Goal: Transaction & Acquisition: Obtain resource

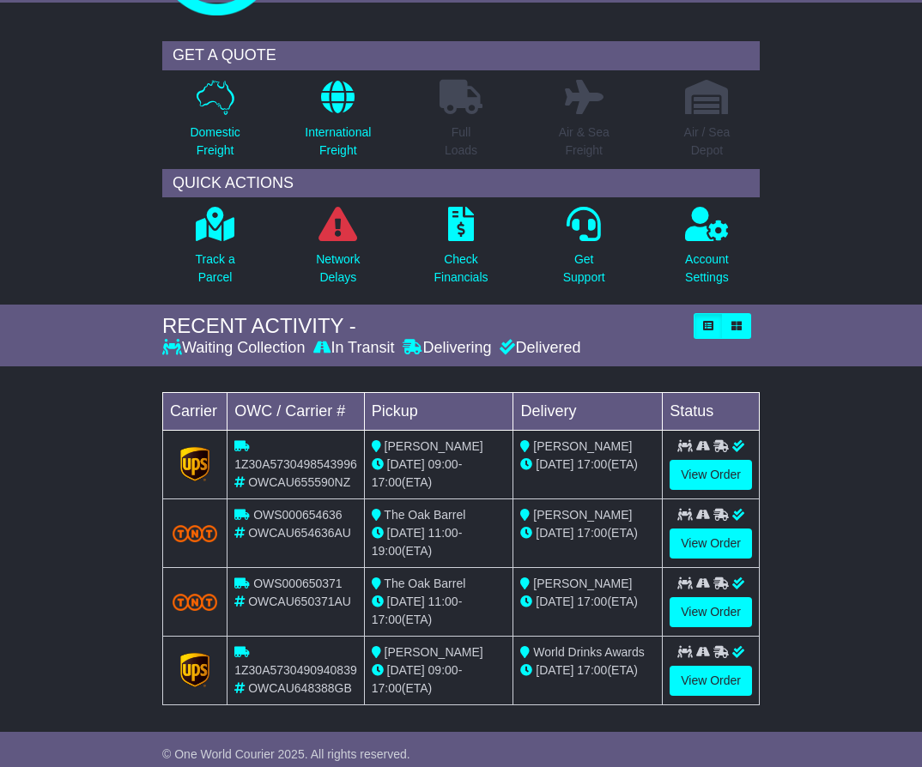
scroll to position [172, 0]
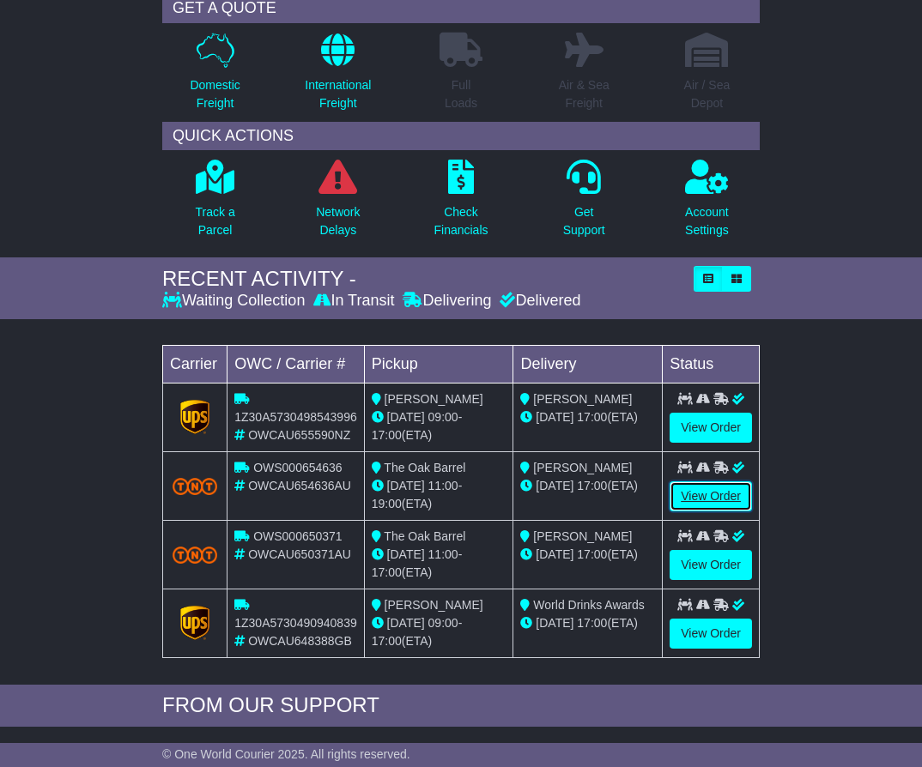
click at [693, 493] on link "View Order" at bounding box center [711, 497] width 82 height 30
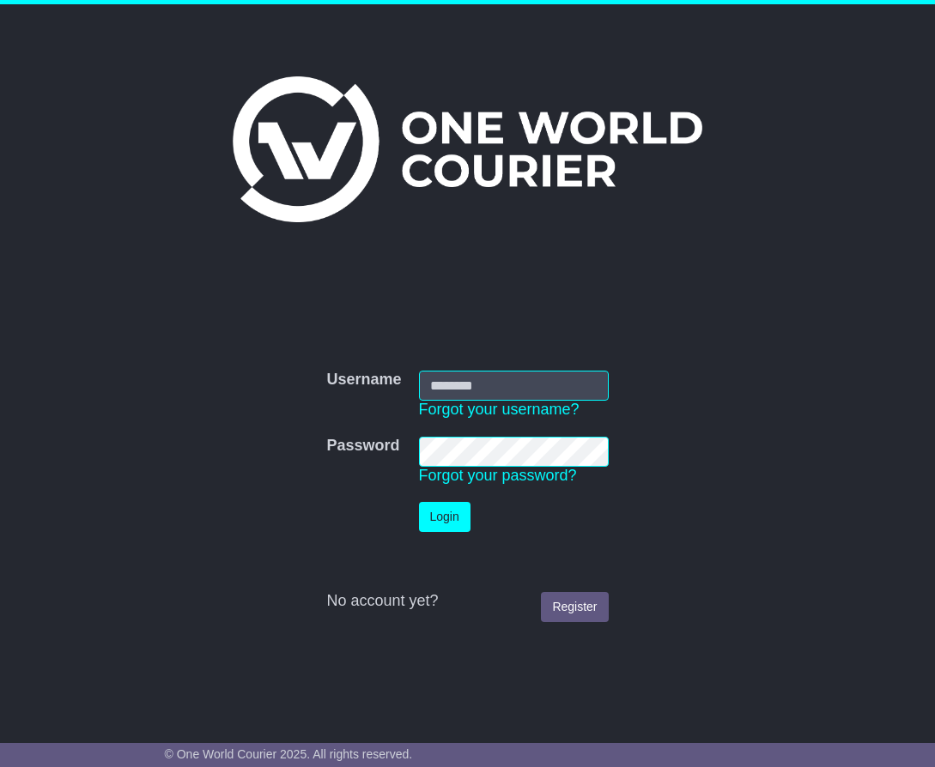
type input "**********"
click at [450, 514] on button "Login" at bounding box center [445, 517] width 52 height 30
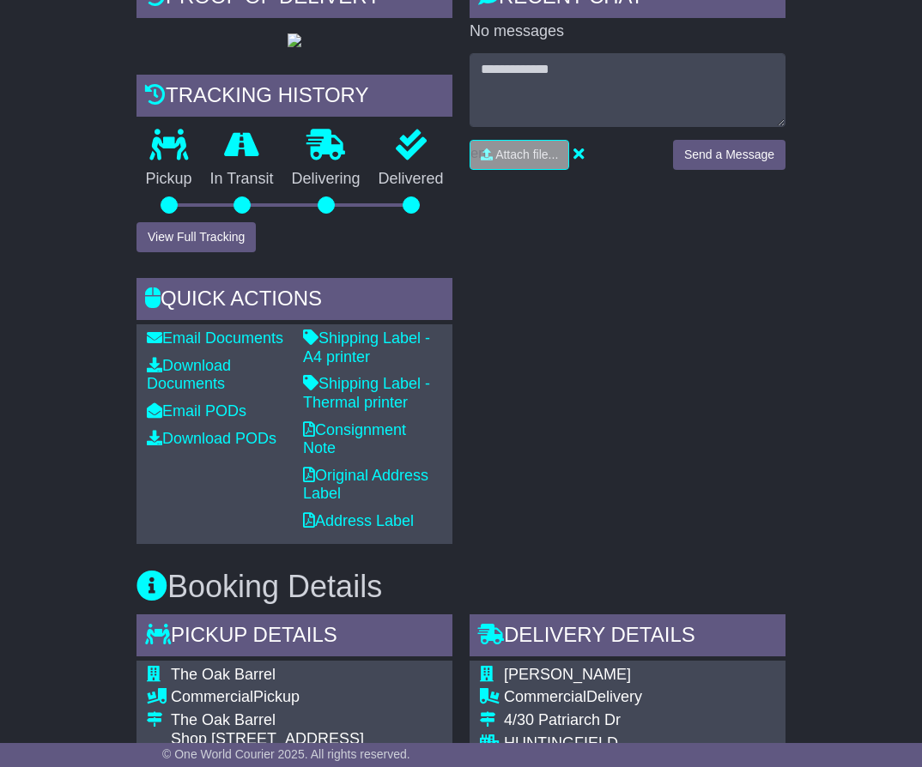
scroll to position [41, 0]
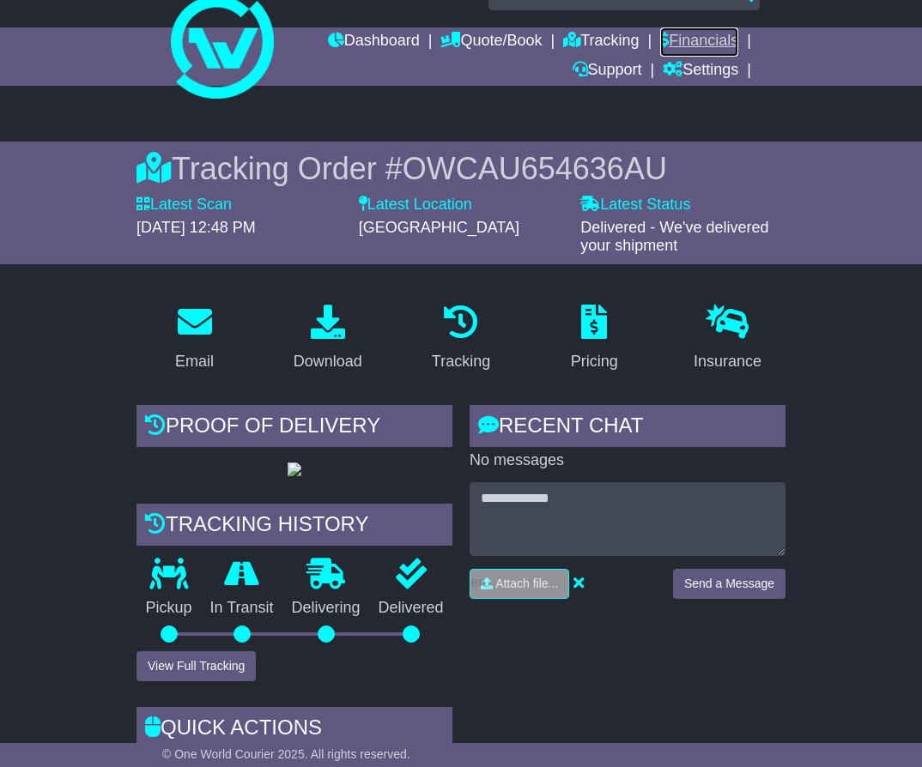
click at [728, 31] on link "Financials" at bounding box center [699, 41] width 78 height 29
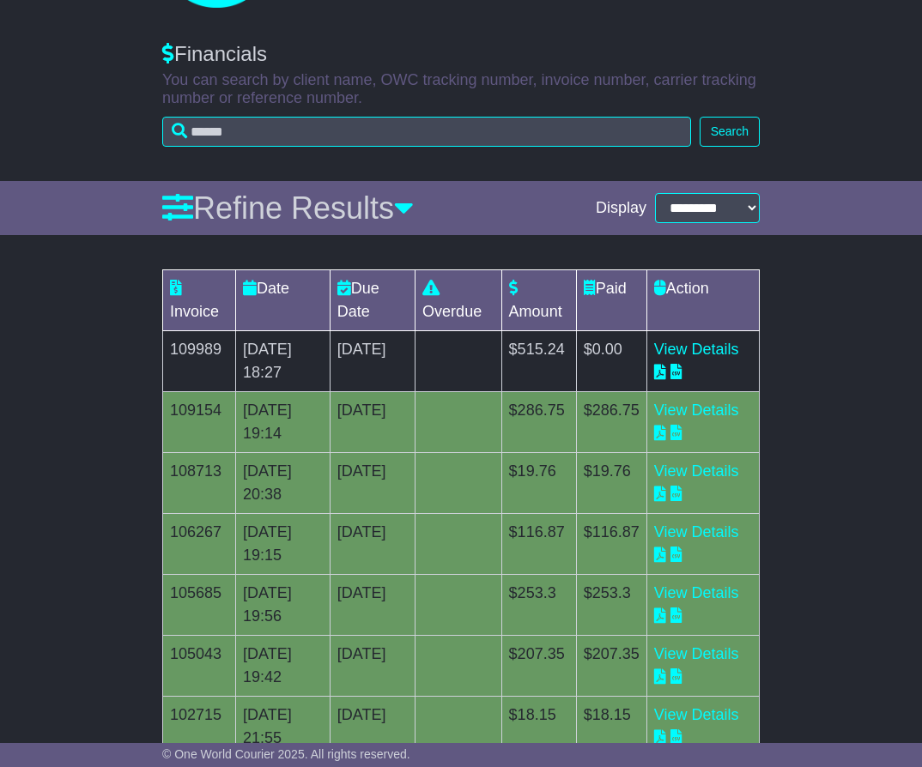
scroll to position [172, 0]
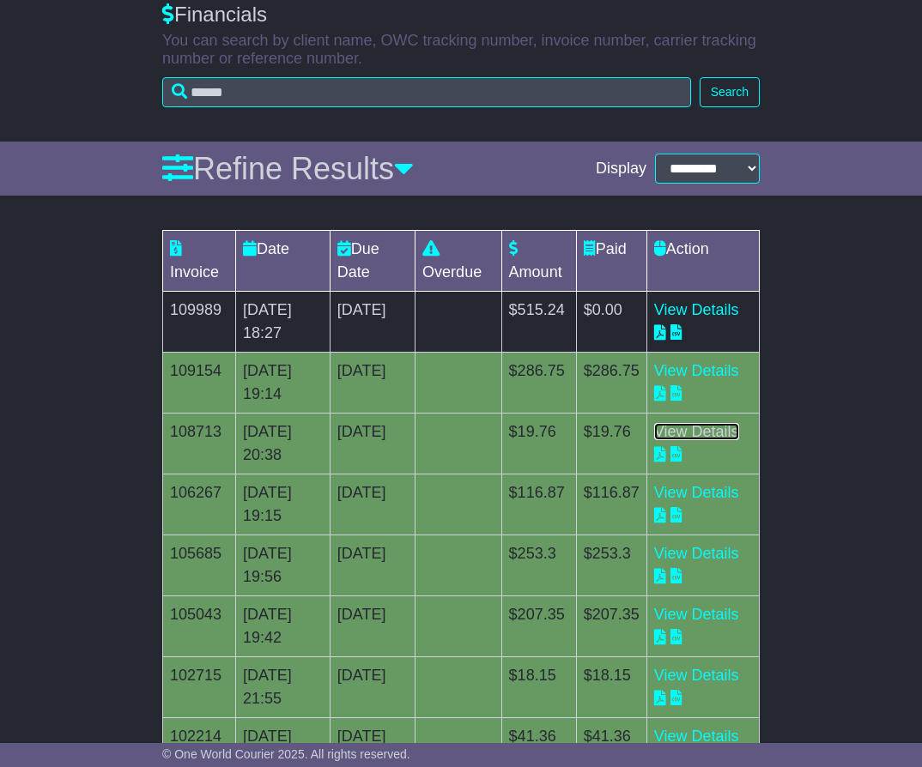
click at [698, 440] on link "View Details" at bounding box center [696, 431] width 85 height 17
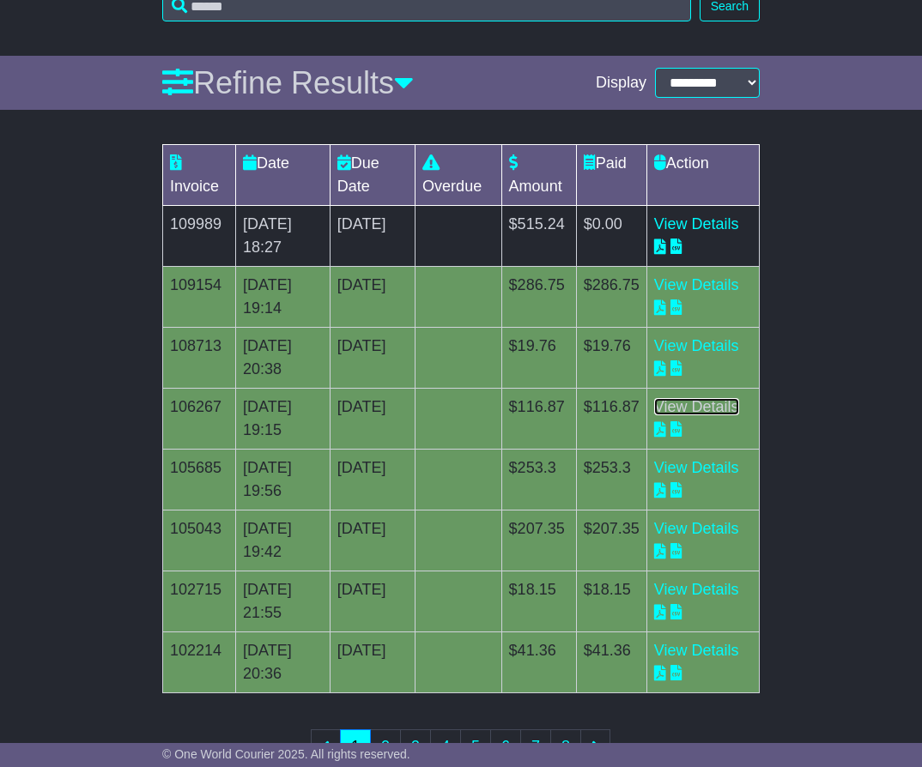
click at [689, 415] on link "View Details" at bounding box center [696, 406] width 85 height 17
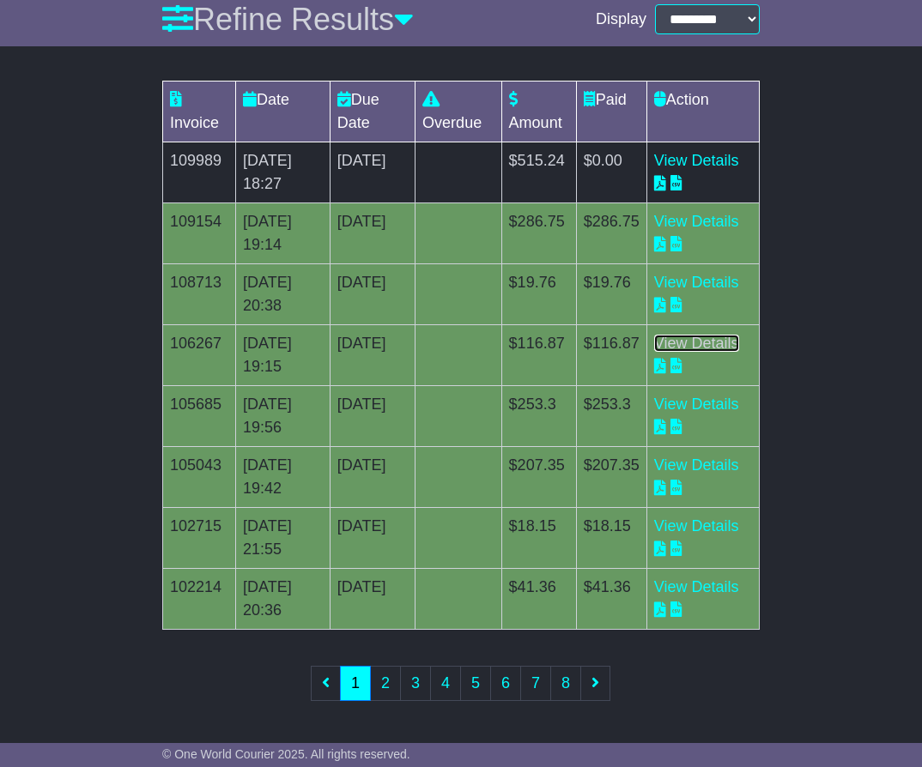
scroll to position [335, 0]
click at [691, 230] on link "View Details" at bounding box center [696, 221] width 85 height 17
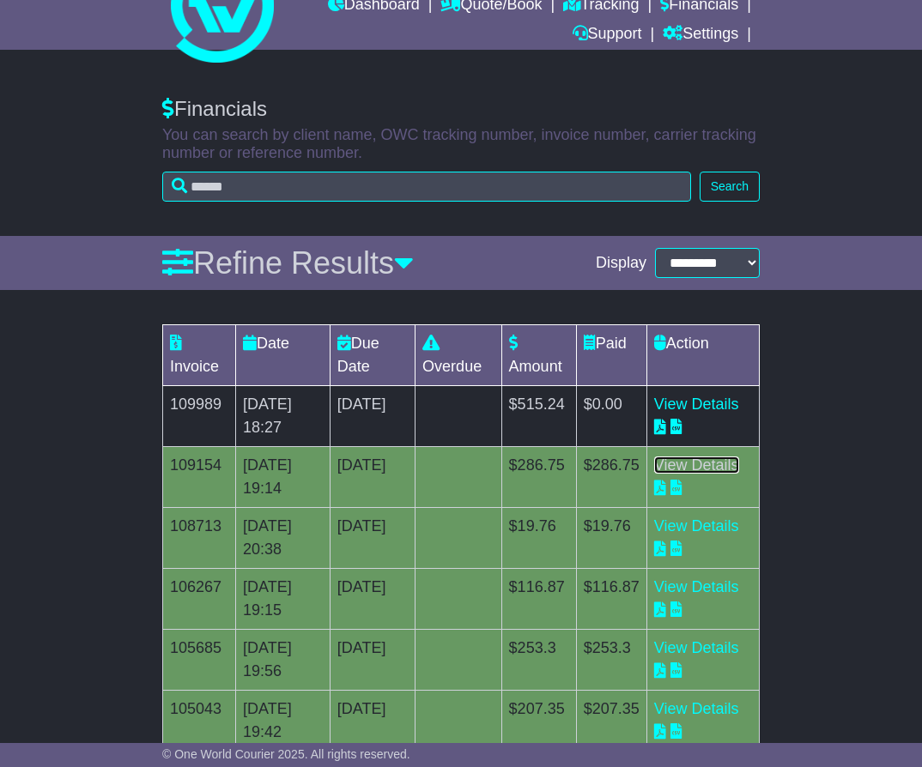
scroll to position [0, 0]
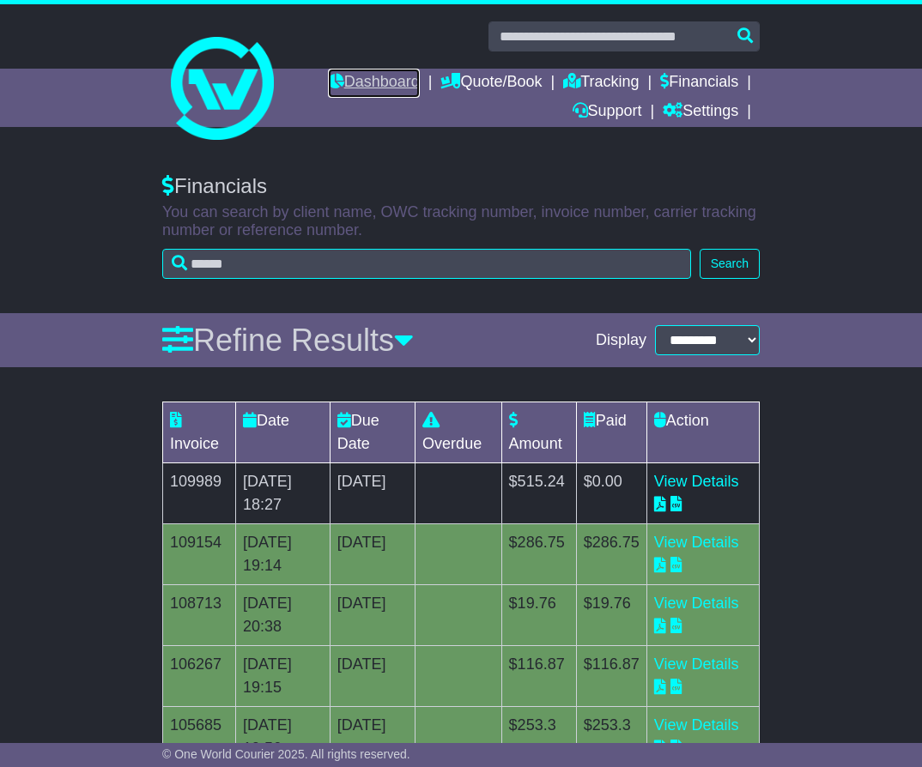
click at [388, 87] on link "Dashboard" at bounding box center [374, 83] width 92 height 29
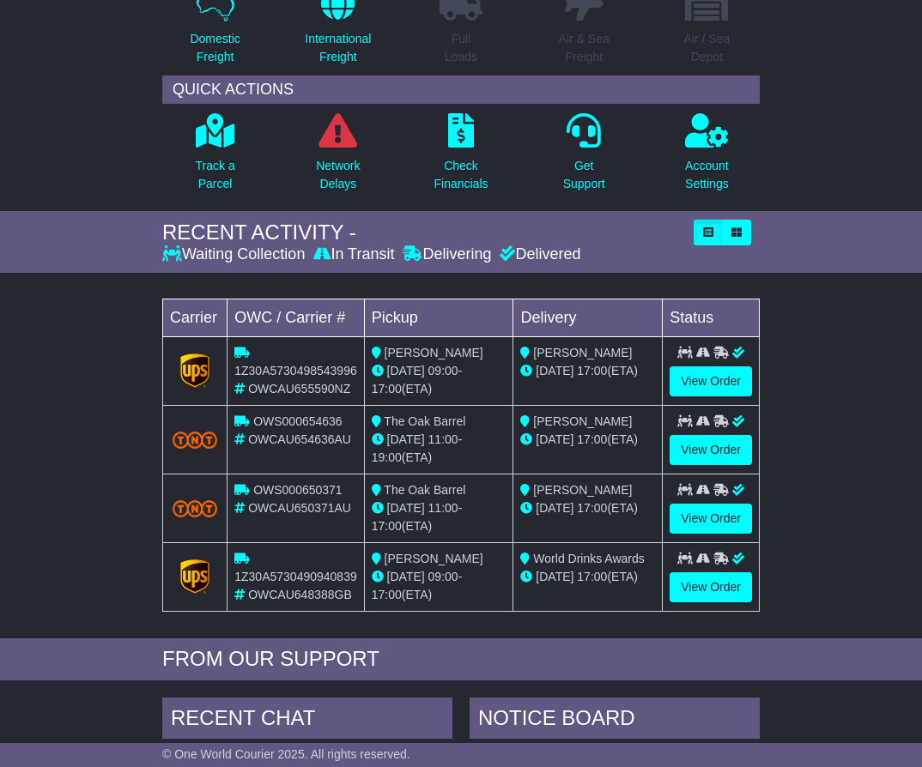
scroll to position [258, 0]
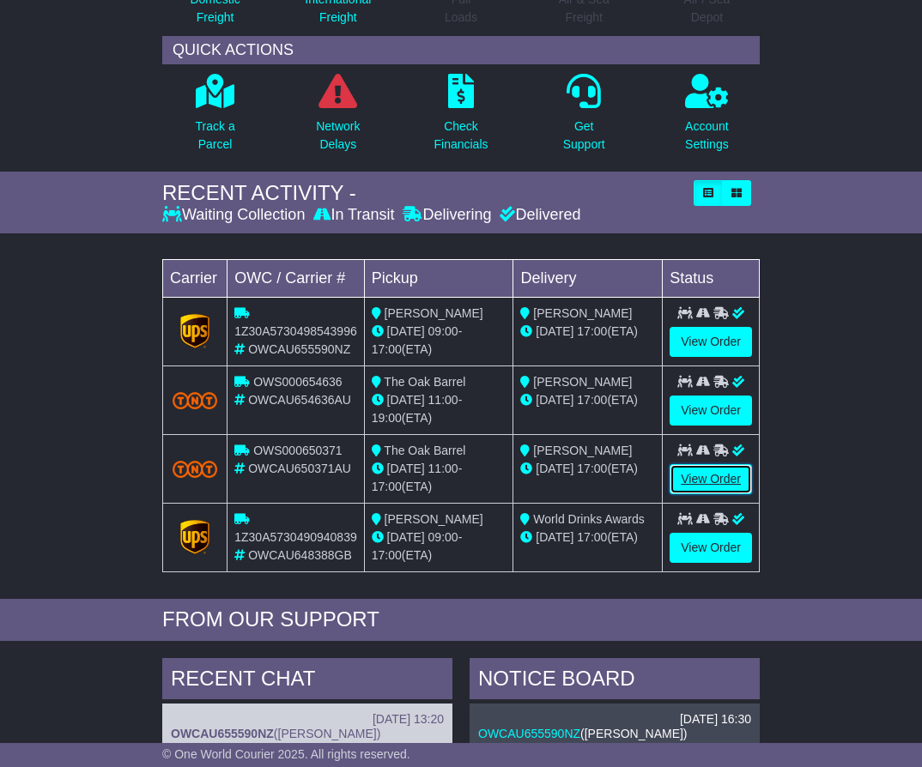
click at [688, 472] on link "View Order" at bounding box center [711, 479] width 82 height 30
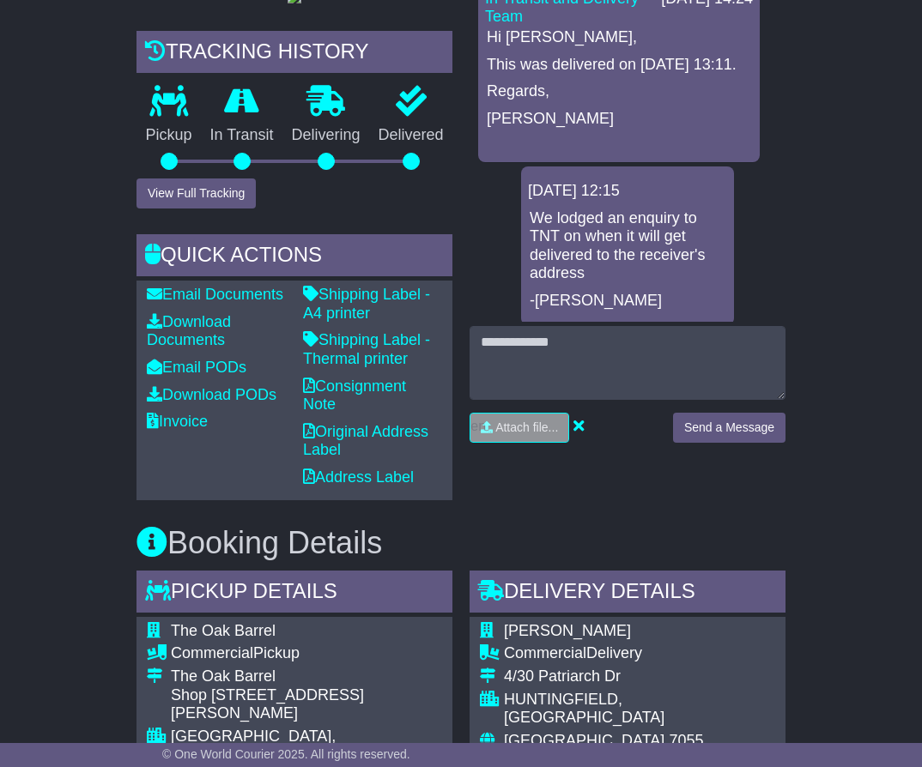
scroll to position [515, 0]
click at [167, 429] on link "Invoice" at bounding box center [177, 420] width 61 height 17
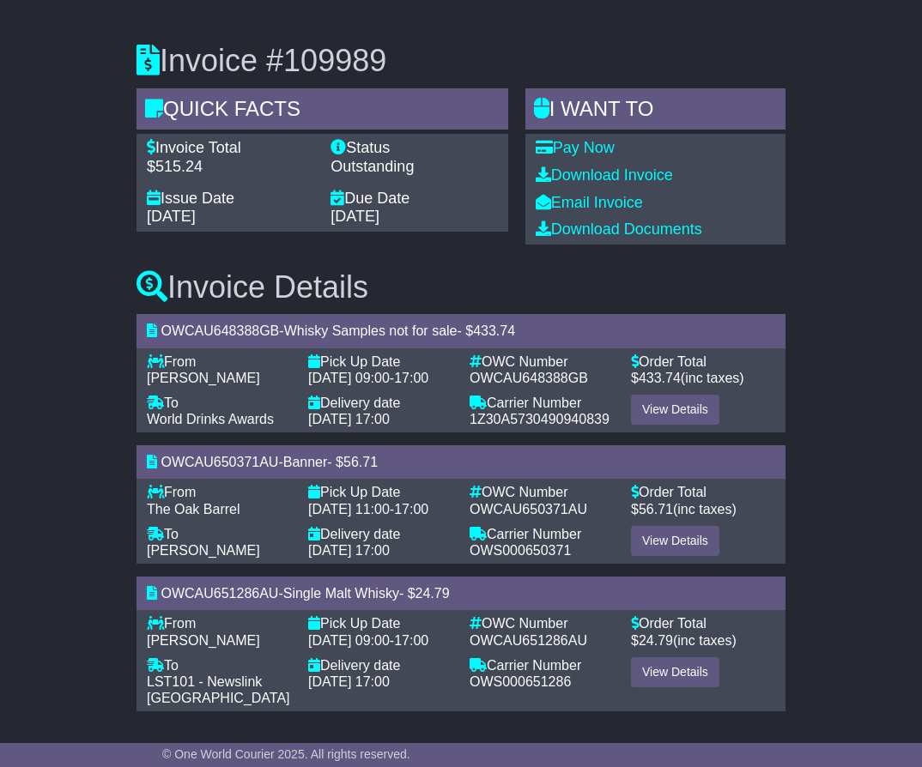
scroll to position [197, 0]
click at [675, 526] on link "View Details" at bounding box center [675, 541] width 88 height 30
click at [587, 167] on link "Download Invoice" at bounding box center [604, 175] width 137 height 17
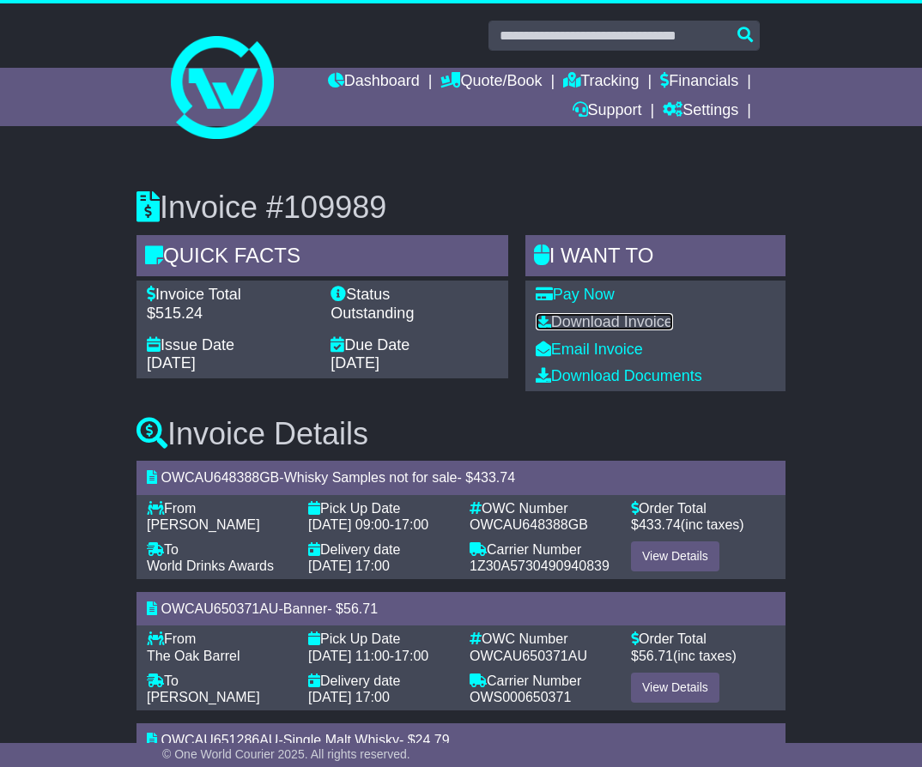
scroll to position [0, 0]
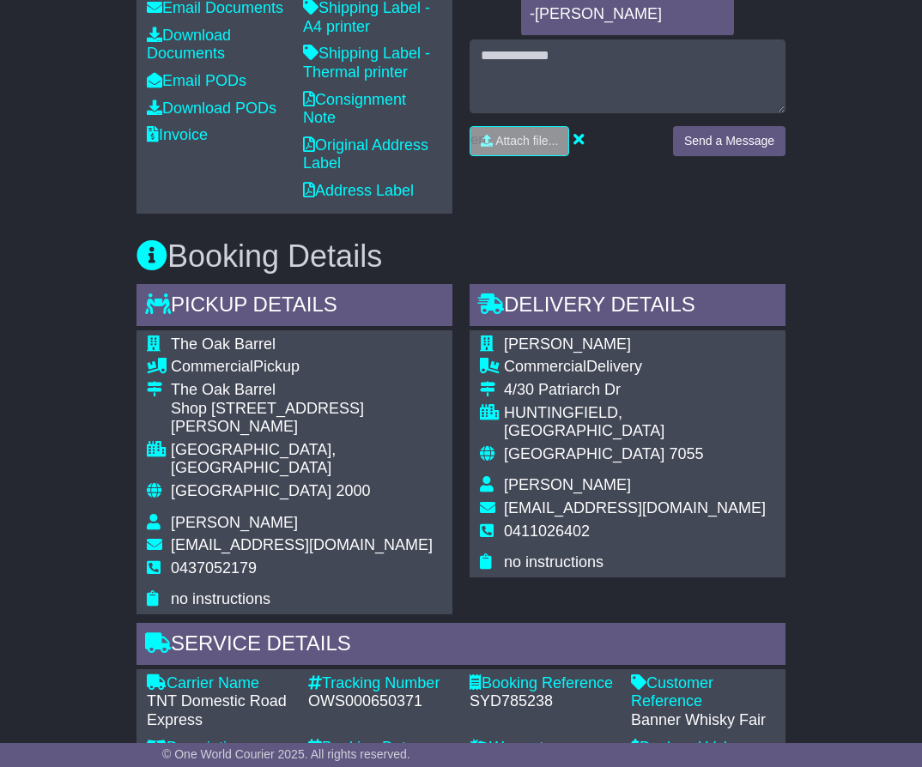
scroll to position [858, 0]
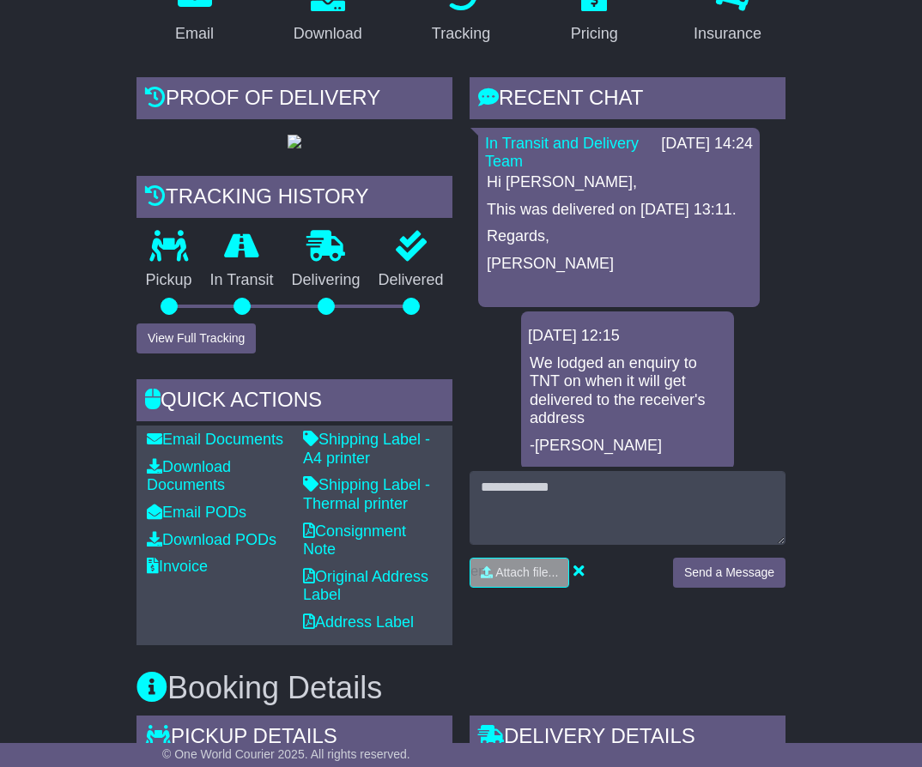
scroll to position [86, 0]
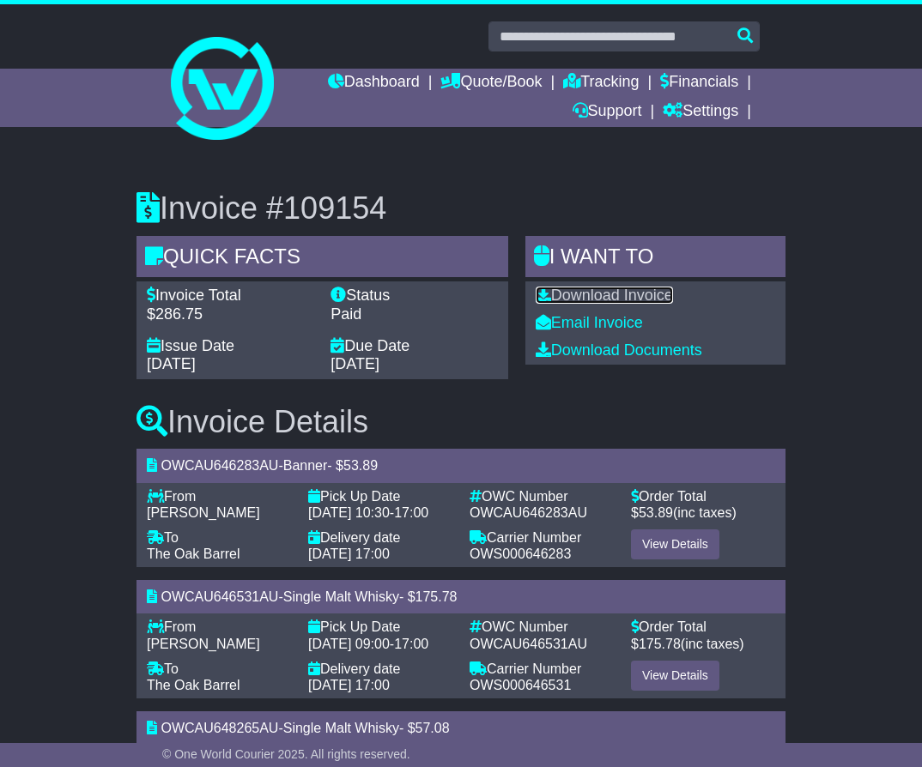
click at [594, 289] on link "Download Invoice" at bounding box center [604, 295] width 137 height 17
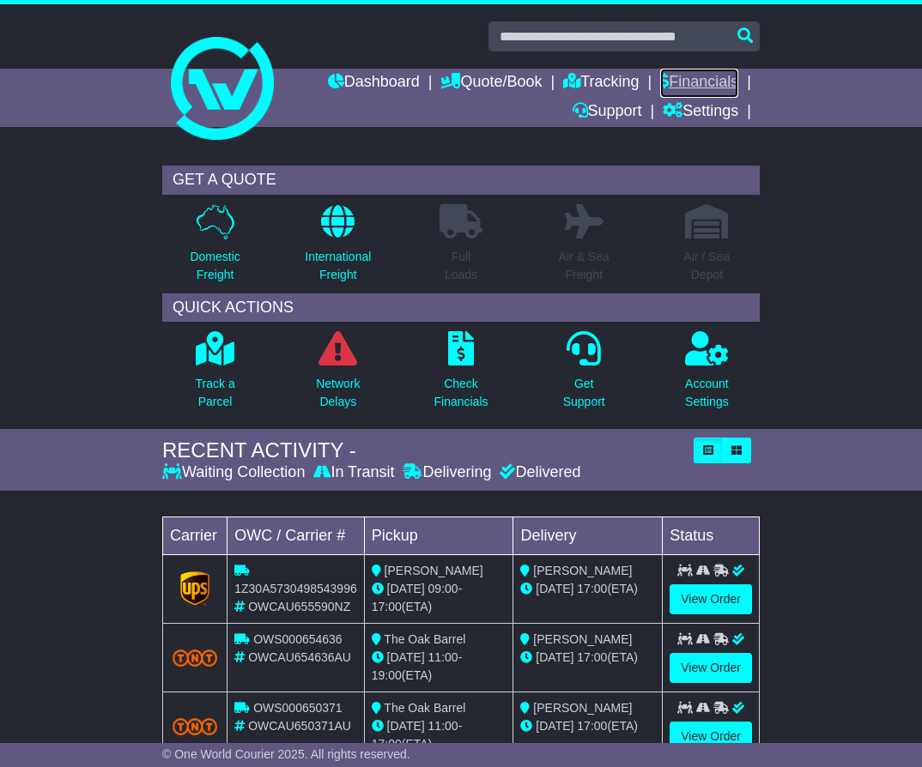
click at [690, 84] on link "Financials" at bounding box center [699, 83] width 78 height 29
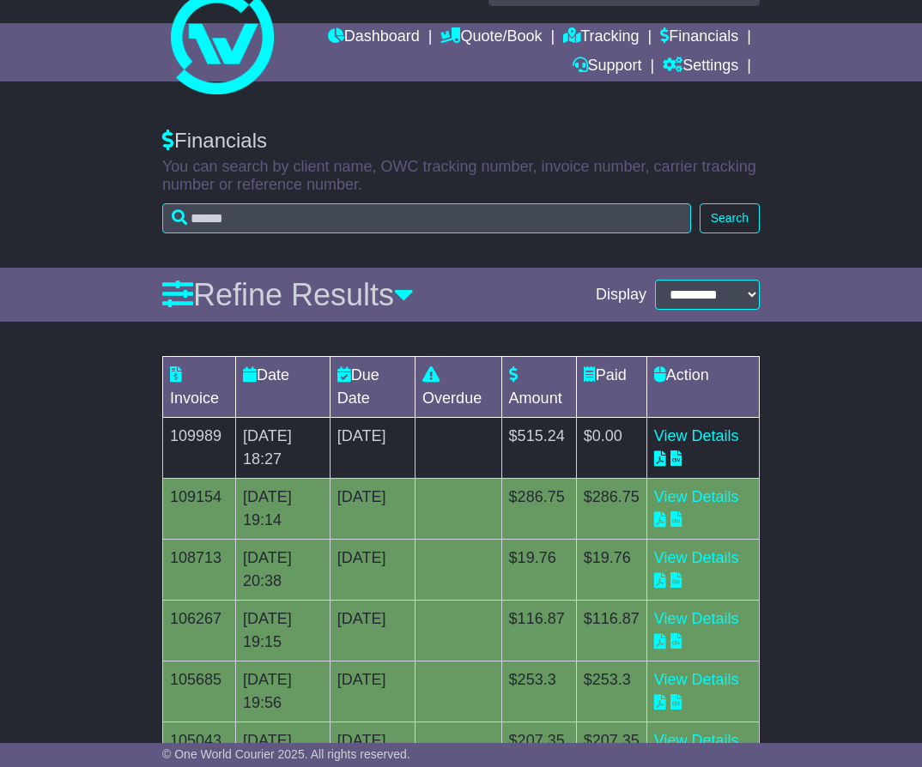
scroll to position [86, 0]
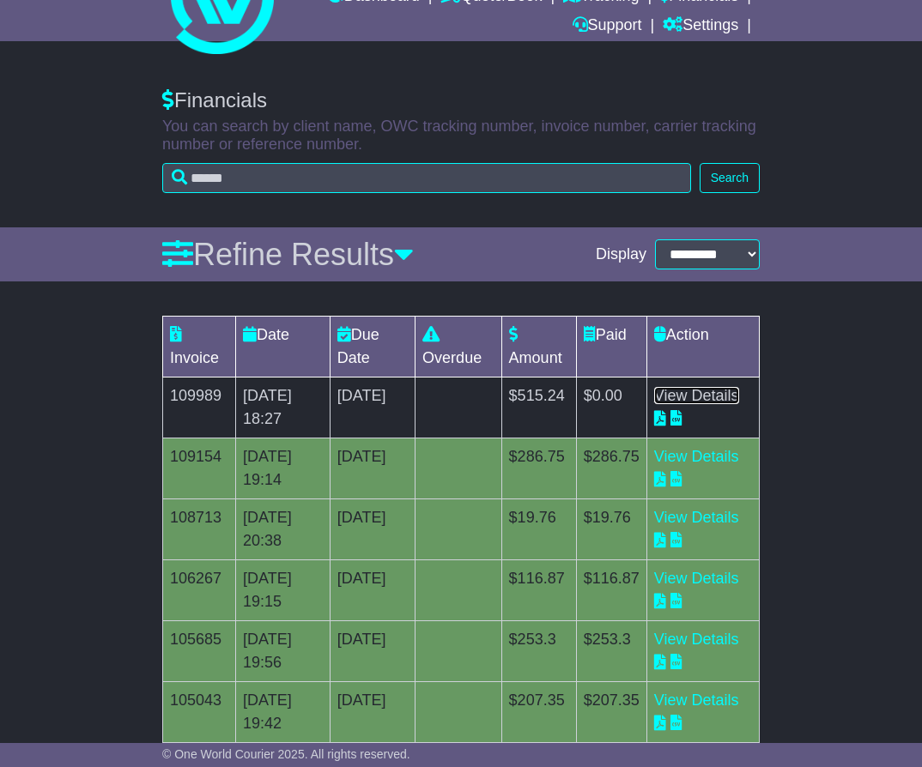
click at [697, 404] on link "View Details" at bounding box center [696, 395] width 85 height 17
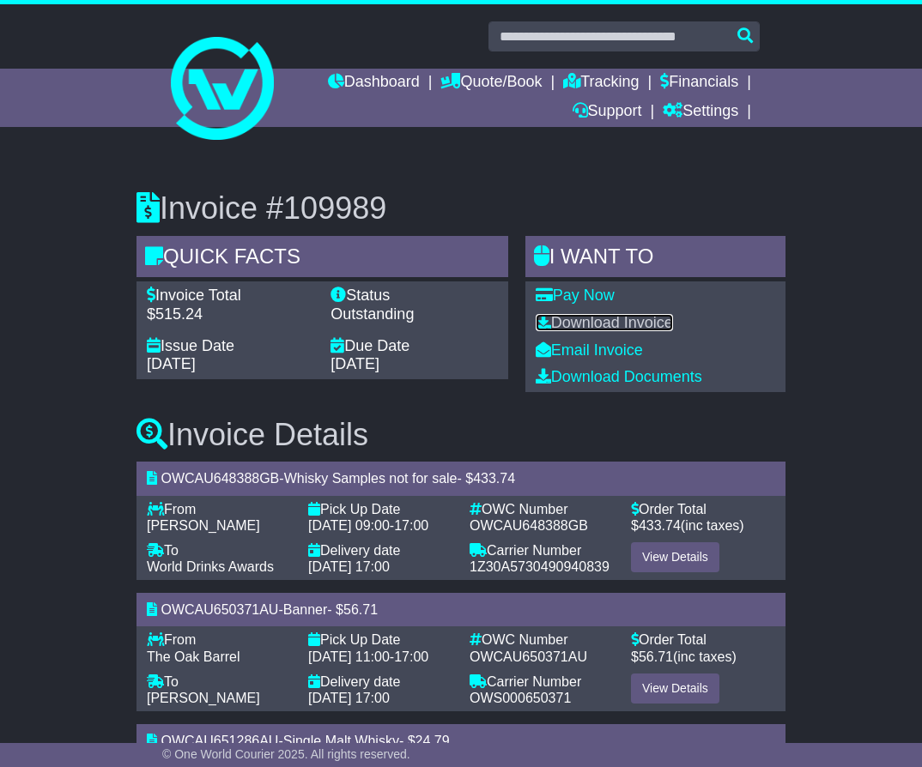
click at [597, 324] on link "Download Invoice" at bounding box center [604, 322] width 137 height 17
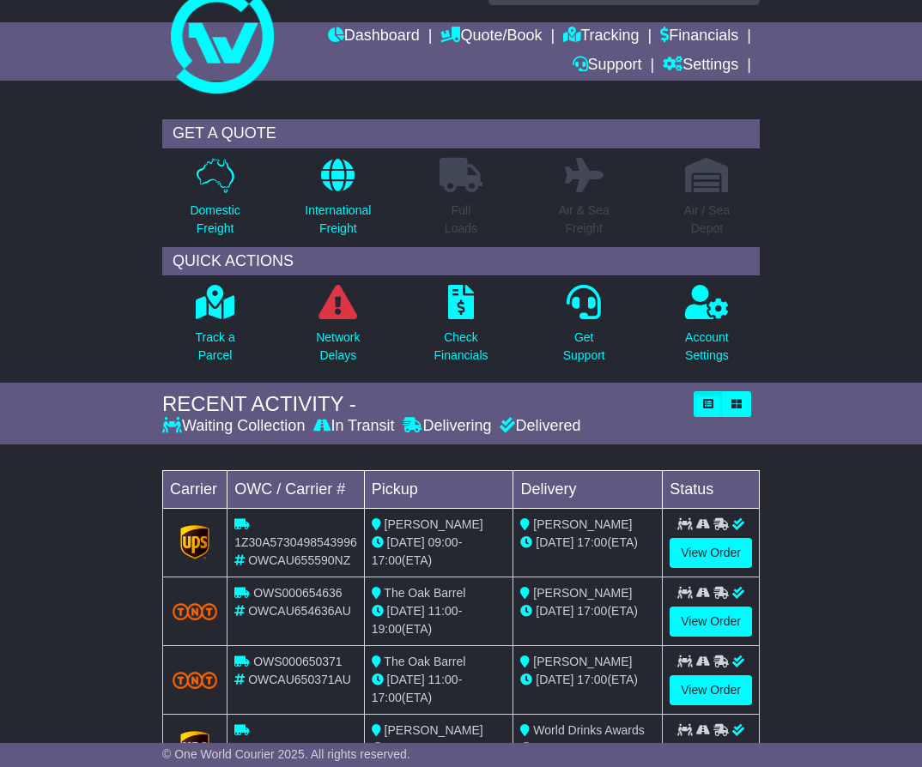
scroll to position [86, 0]
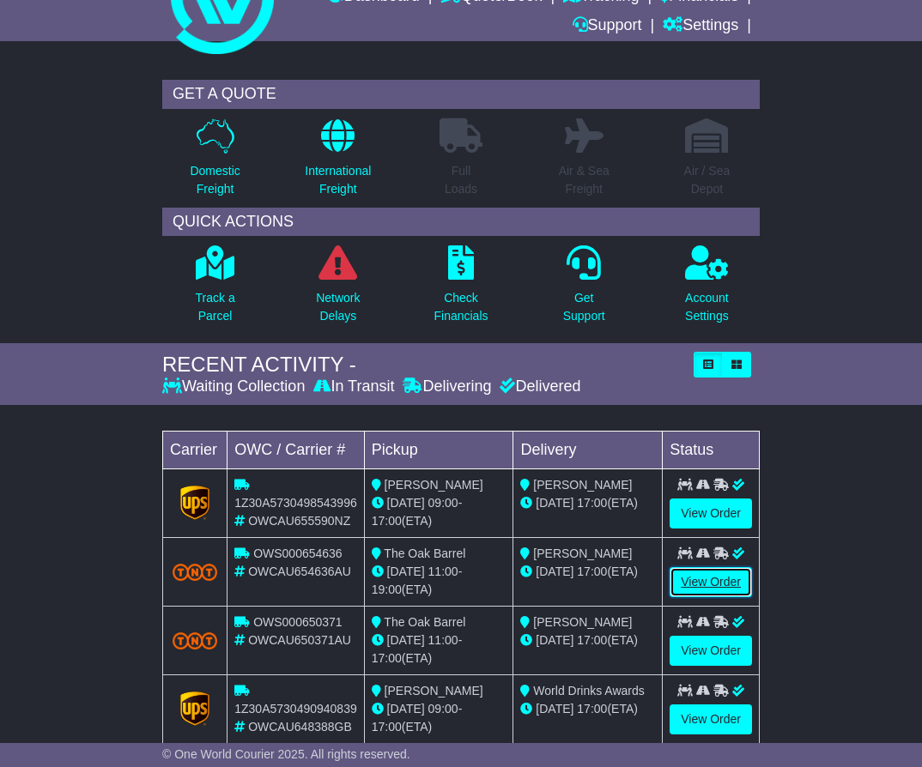
click at [694, 582] on link "View Order" at bounding box center [711, 582] width 82 height 30
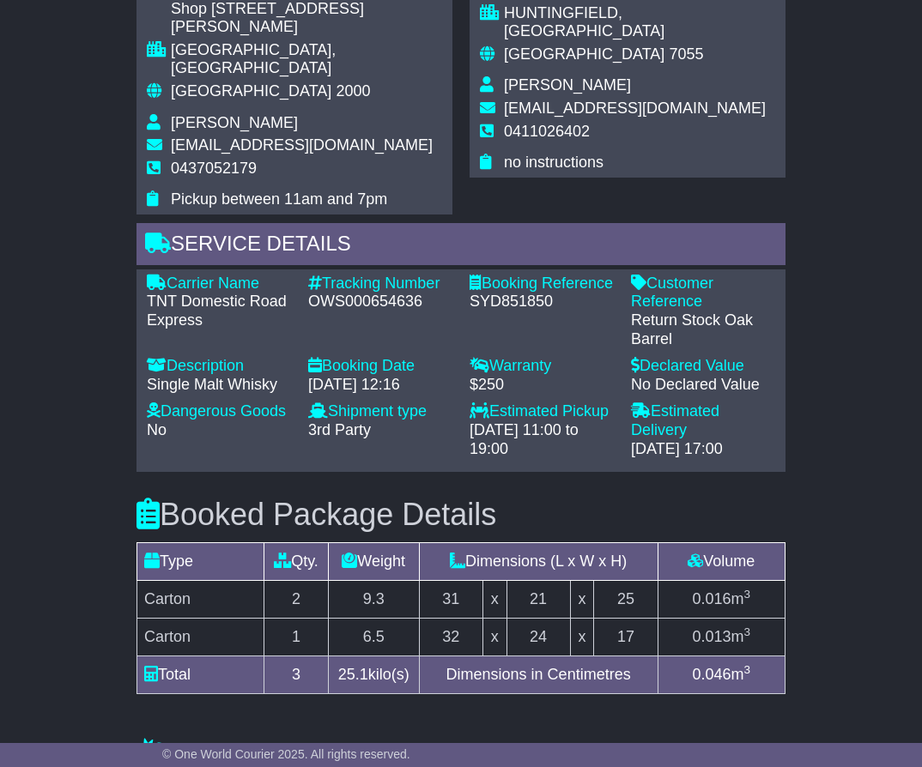
scroll to position [1202, 0]
click at [572, 471] on div "Carrier Name - TNT Domestic Road Express Description - Single Malt Whisky Track…" at bounding box center [460, 370] width 649 height 203
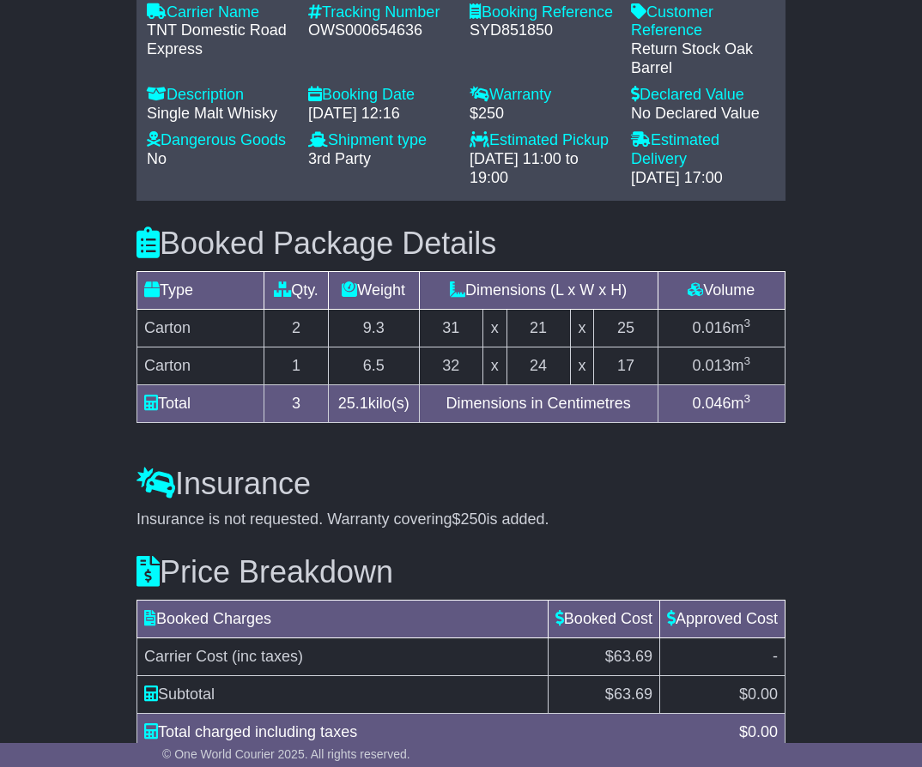
scroll to position [1586, 0]
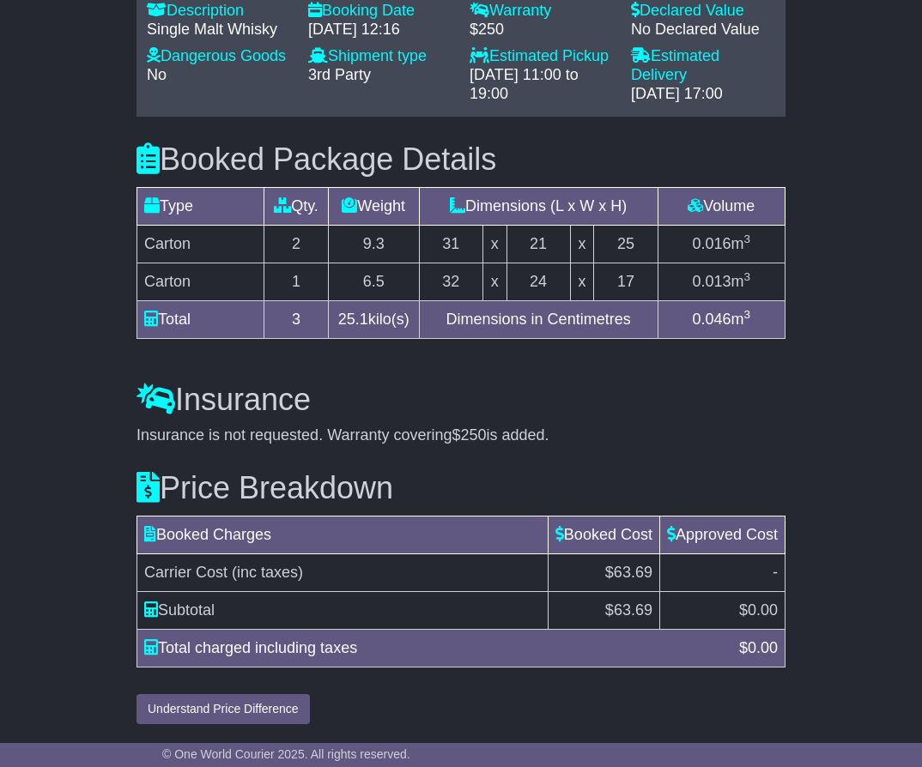
drag, startPoint x: 597, startPoint y: 417, endPoint x: 499, endPoint y: 380, distance: 104.6
click at [597, 417] on div "Insurance Insurance is not requested. Warranty covering $250 is added. Add Insu…" at bounding box center [461, 401] width 666 height 88
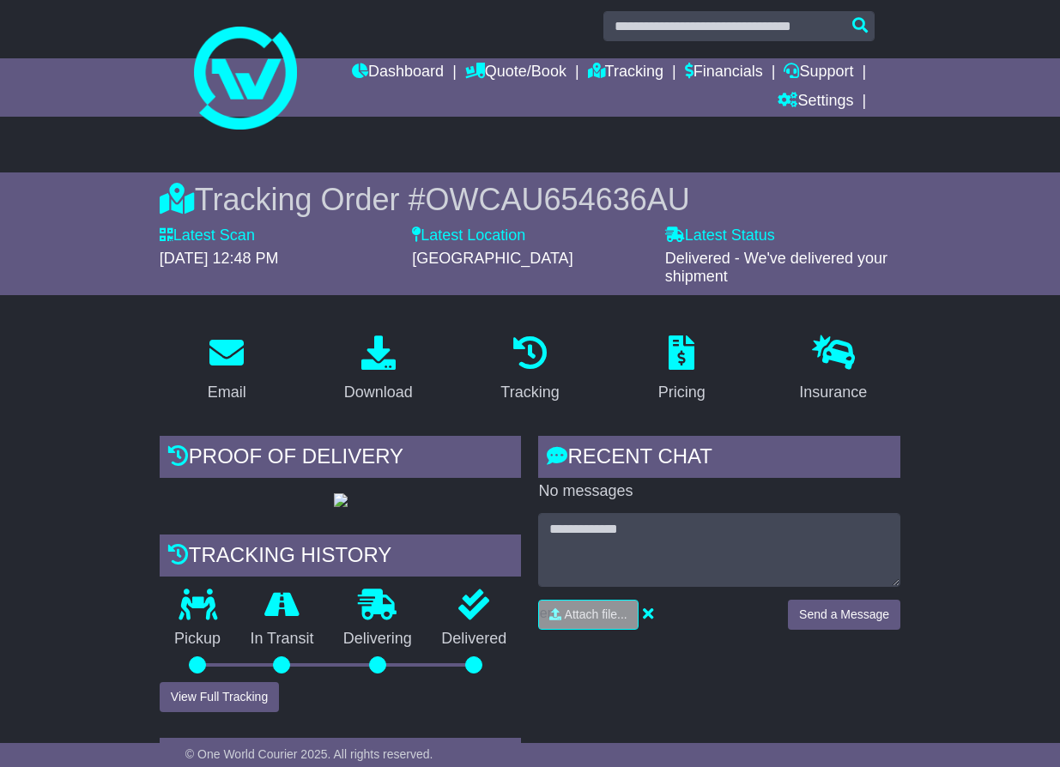
scroll to position [0, 0]
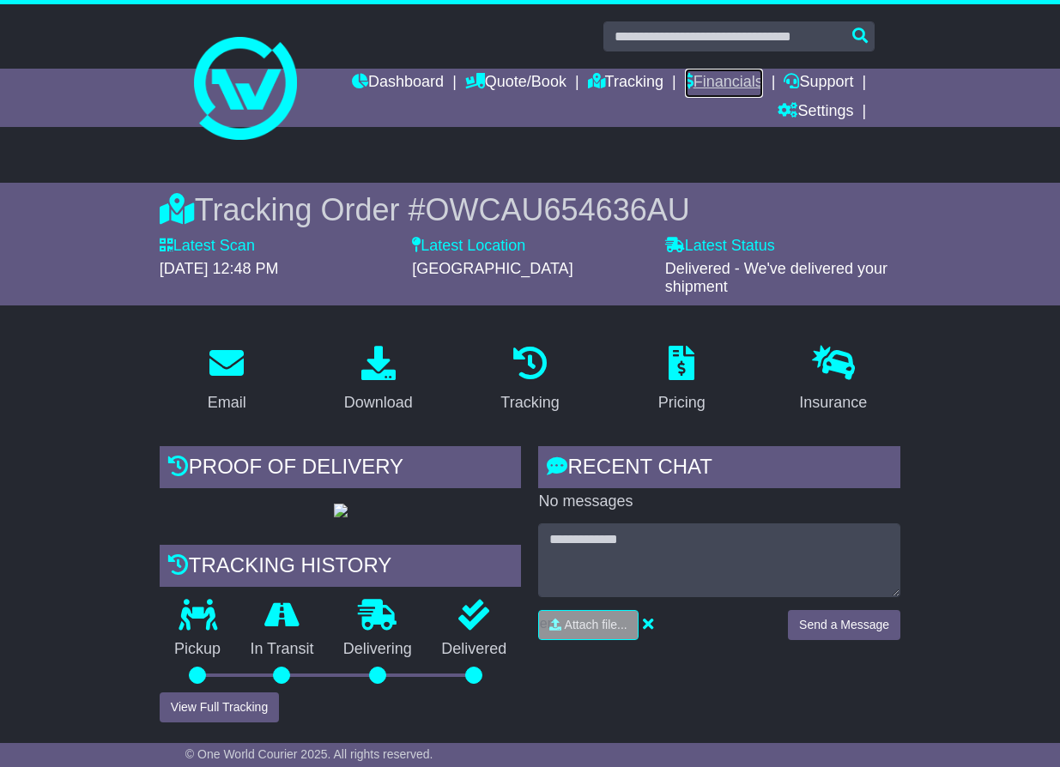
click at [728, 73] on link "Financials" at bounding box center [724, 83] width 78 height 29
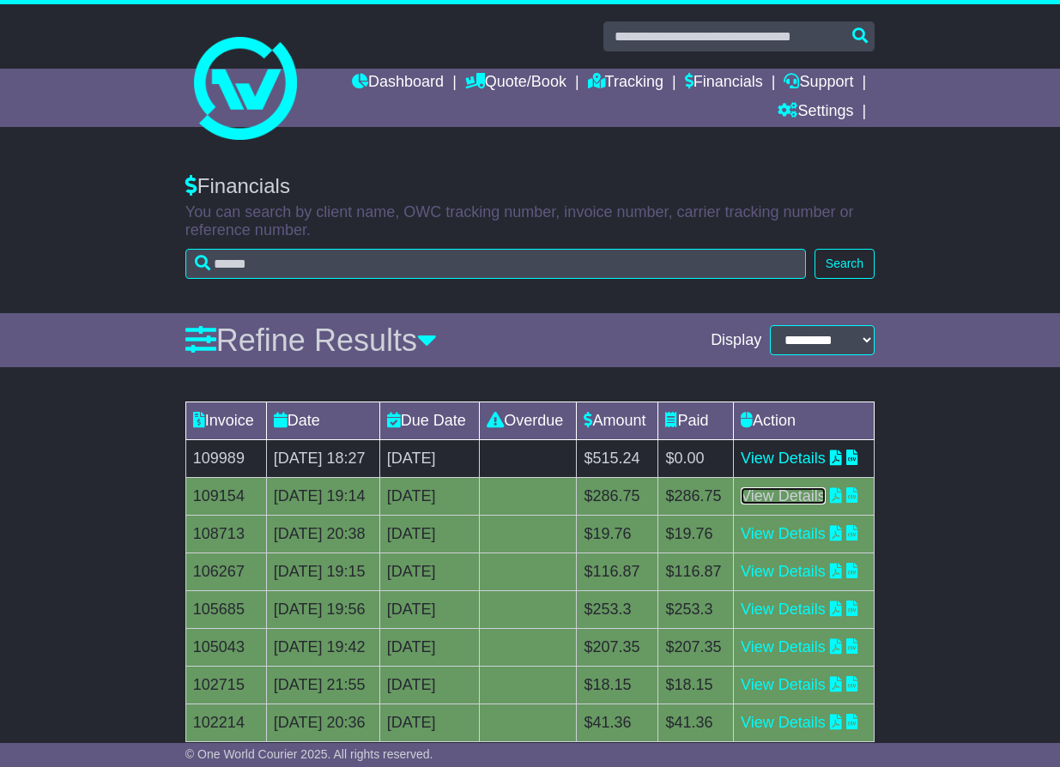
click at [826, 505] on link "View Details" at bounding box center [783, 496] width 85 height 17
click at [798, 505] on link "View Details" at bounding box center [783, 496] width 85 height 17
click at [830, 503] on icon at bounding box center [836, 495] width 12 height 15
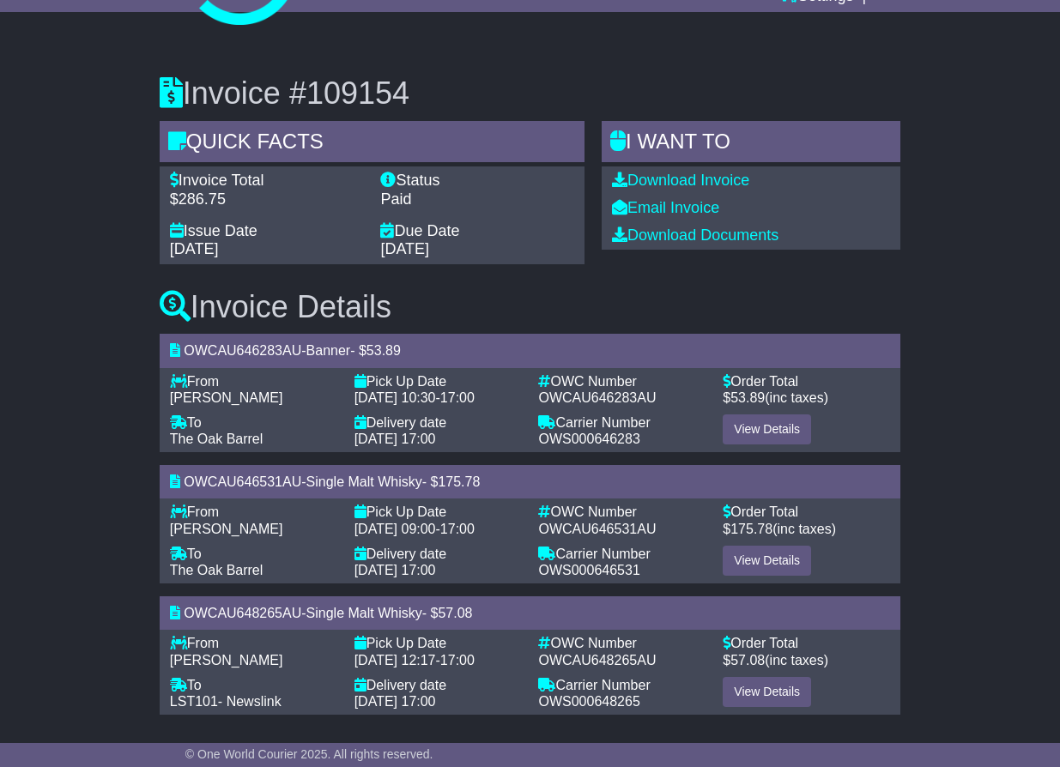
scroll to position [118, 0]
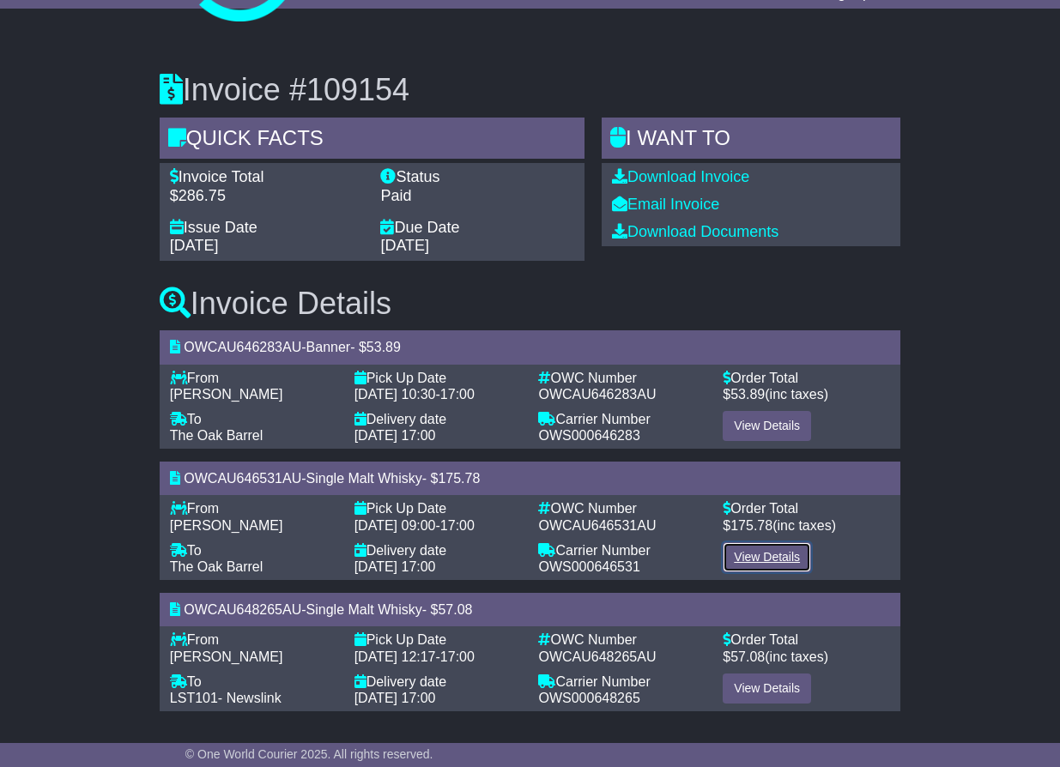
click at [756, 567] on link "View Details" at bounding box center [767, 557] width 88 height 30
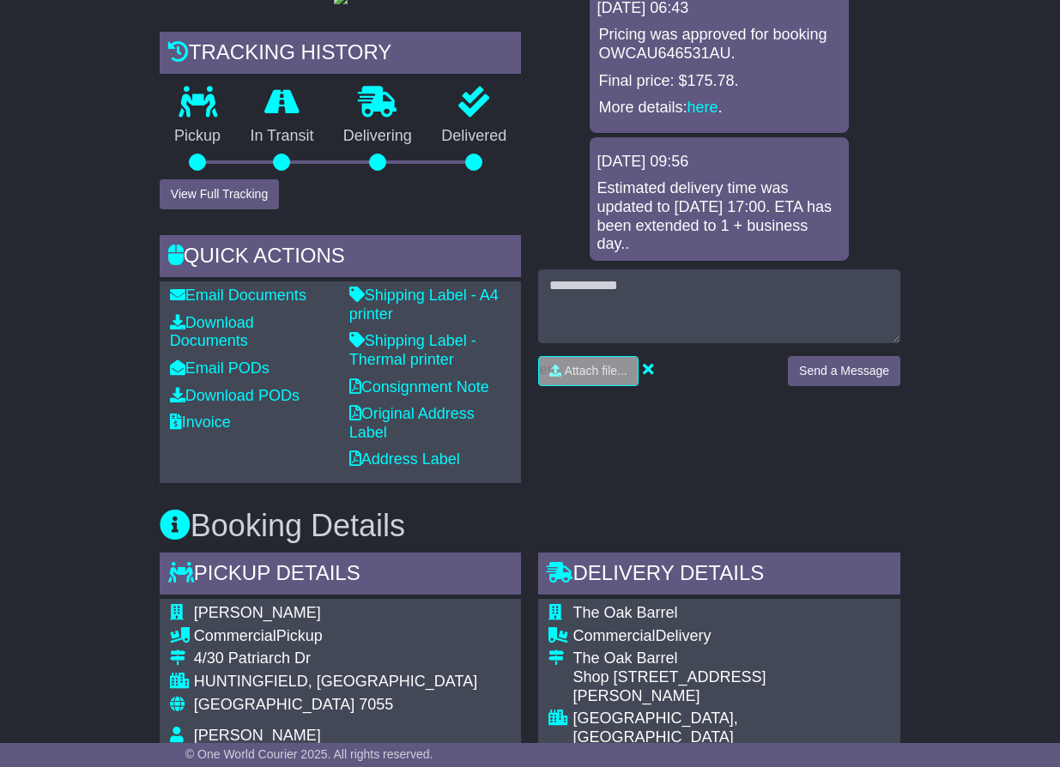
scroll to position [509, 0]
